Goal: Find specific page/section: Find specific page/section

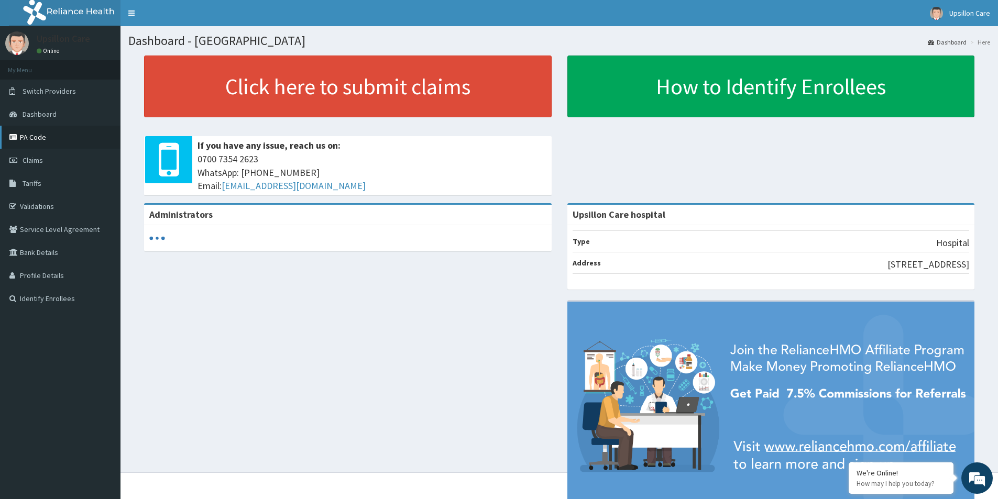
click at [61, 139] on link "PA Code" at bounding box center [60, 137] width 120 height 23
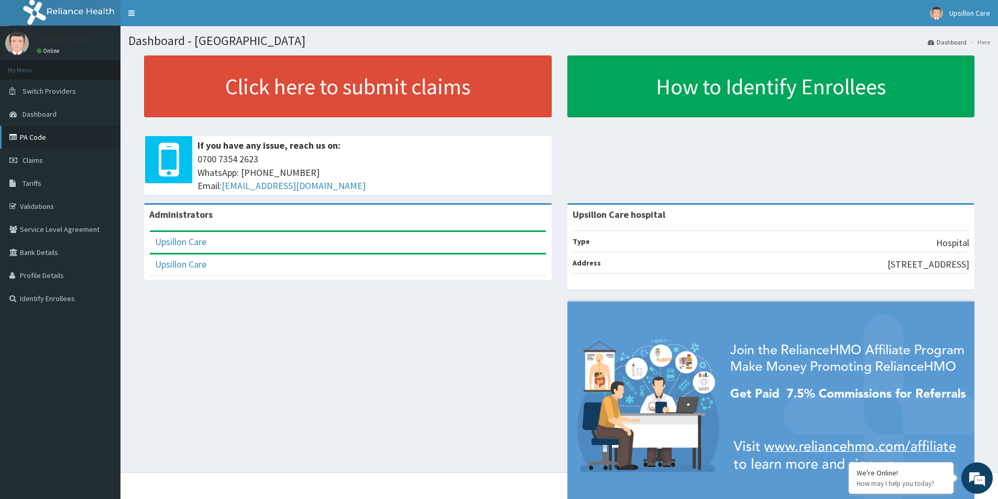
click at [23, 138] on link "PA Code" at bounding box center [60, 137] width 120 height 23
